Goal: Information Seeking & Learning: Learn about a topic

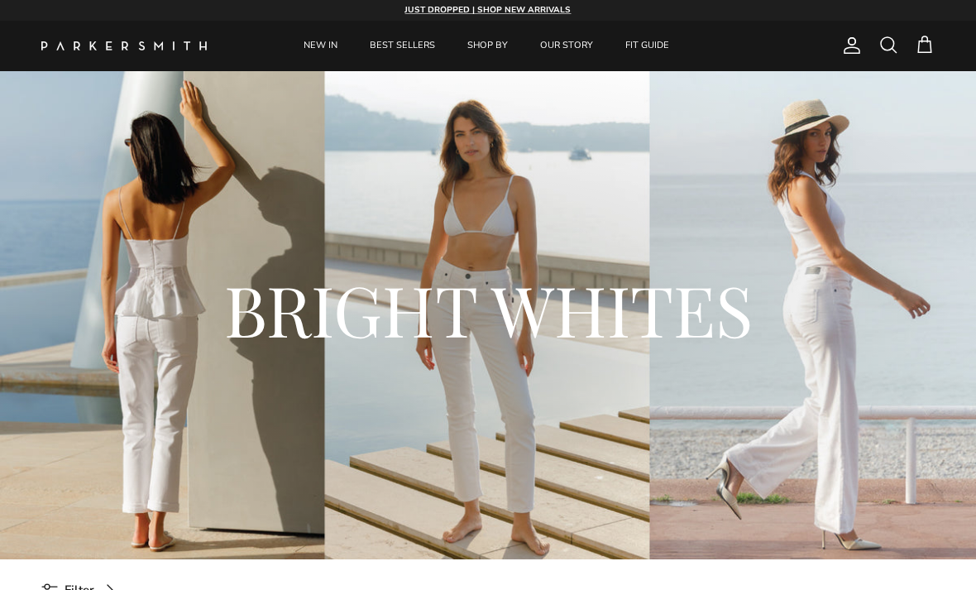
click at [660, 55] on link "FIT GUIDE" at bounding box center [648, 46] width 74 height 50
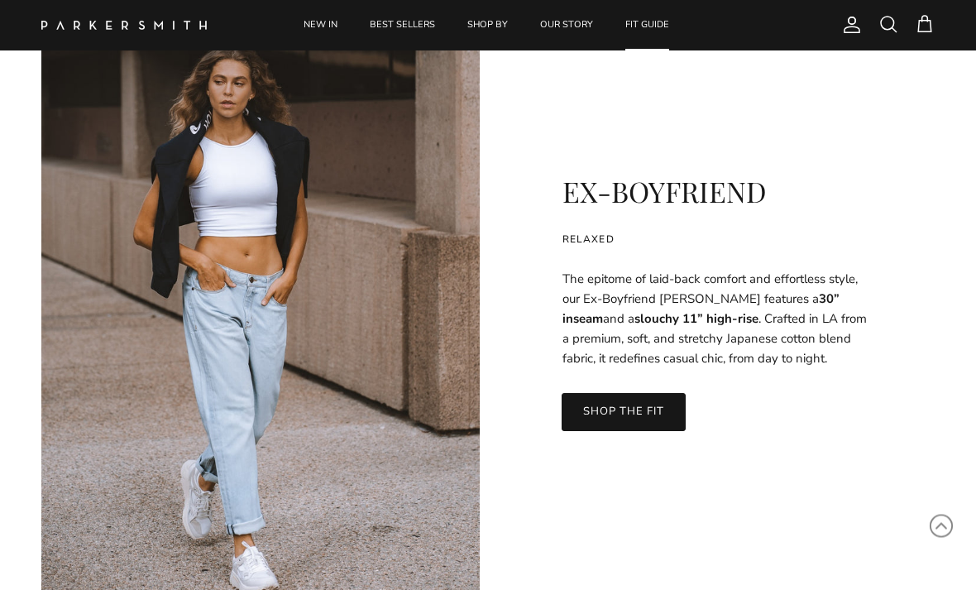
scroll to position [12024, 0]
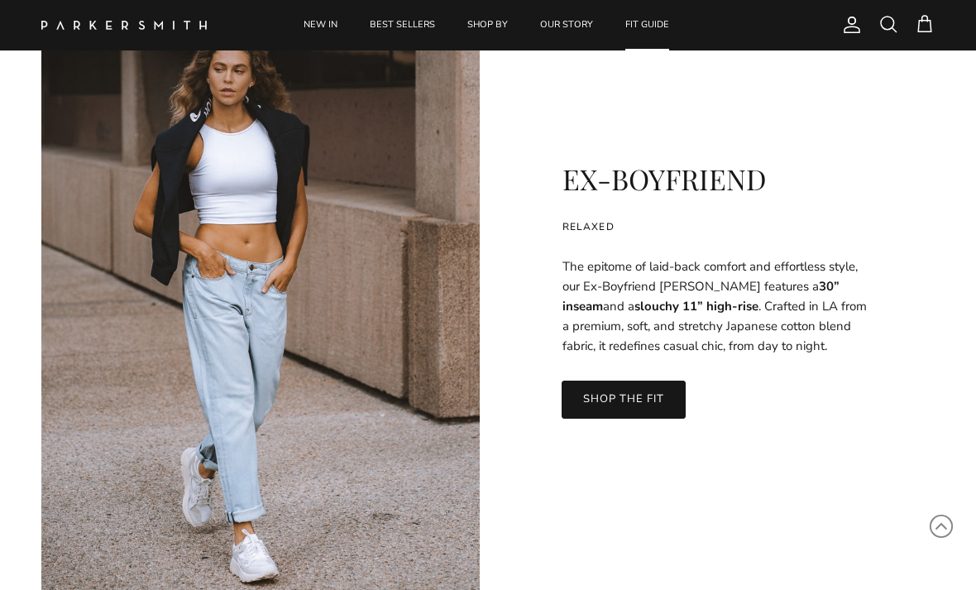
click at [627, 403] on link "SHOP THE FIT" at bounding box center [624, 400] width 124 height 38
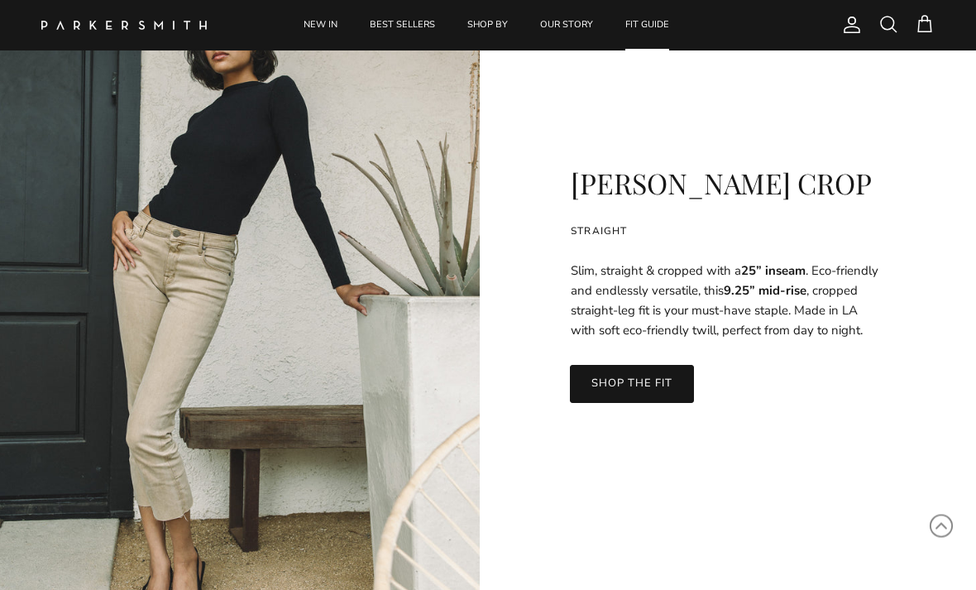
scroll to position [6374, 0]
click at [650, 381] on link "SHOP THE FIT" at bounding box center [632, 385] width 124 height 38
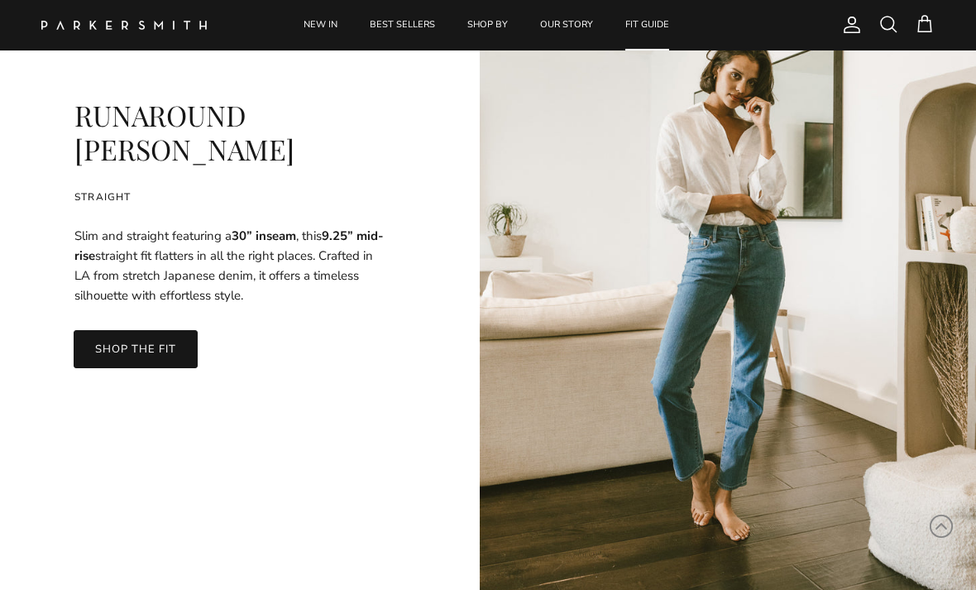
scroll to position [5631, 0]
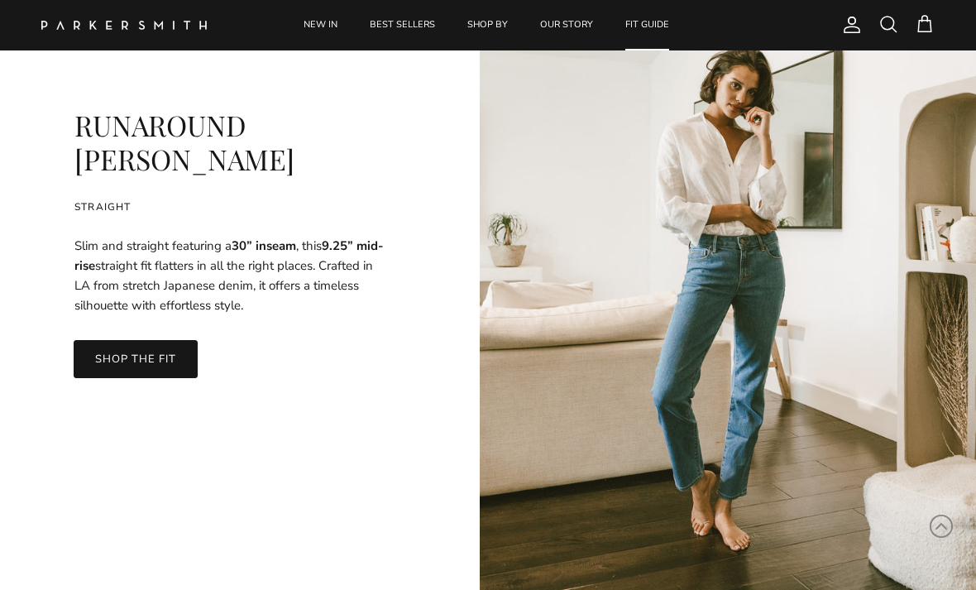
click at [127, 340] on link "SHOP THE FIT" at bounding box center [136, 359] width 124 height 38
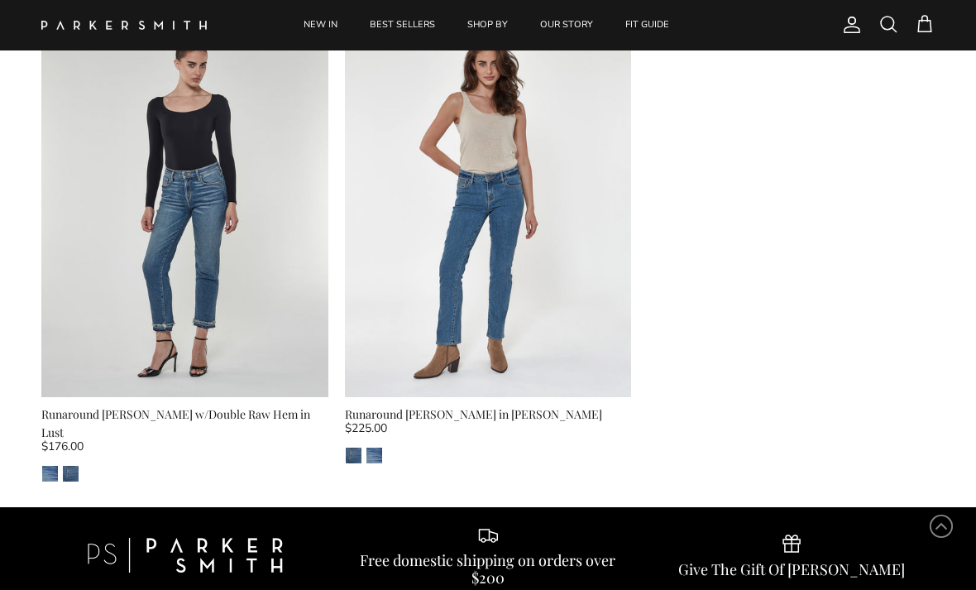
scroll to position [122, 0]
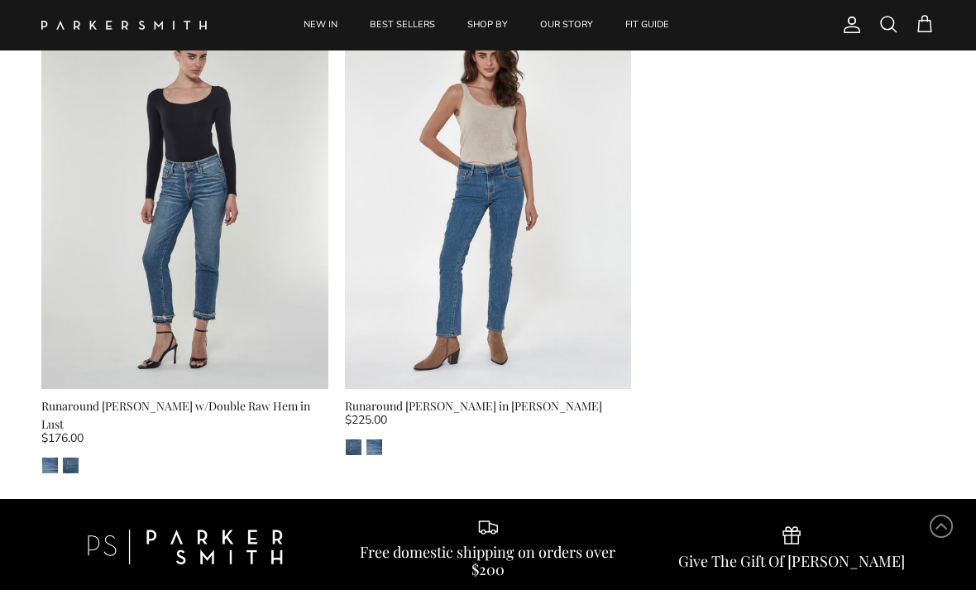
click at [620, 191] on link "Next" at bounding box center [618, 197] width 25 height 25
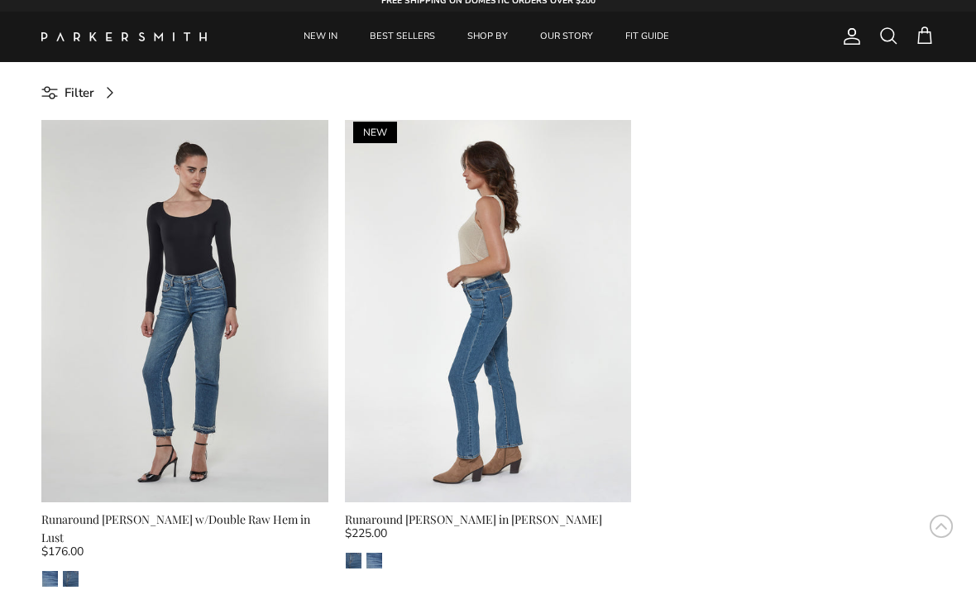
scroll to position [0, 0]
